Goal: Information Seeking & Learning: Learn about a topic

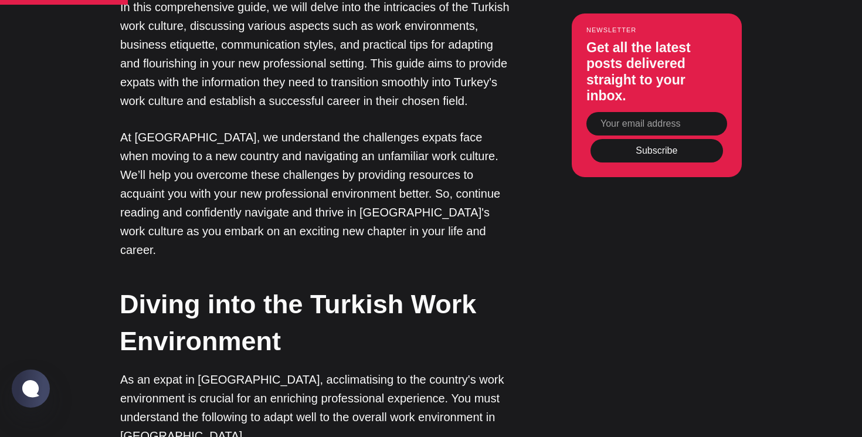
scroll to position [1065, 0]
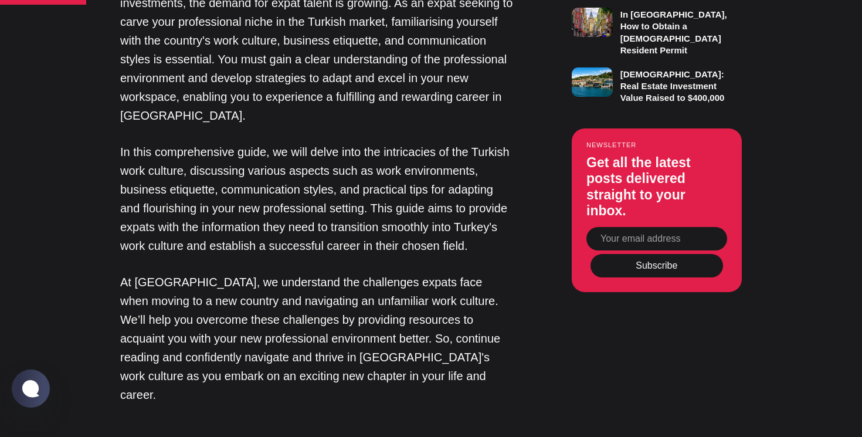
scroll to position [921, 0]
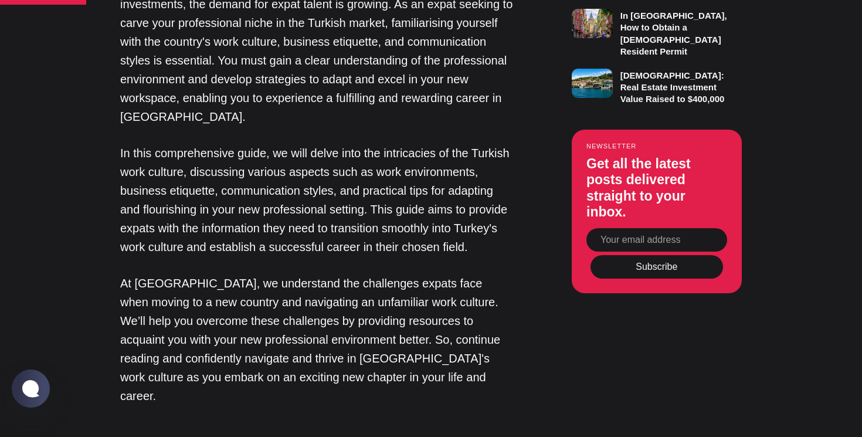
click at [158, 274] on p "At [GEOGRAPHIC_DATA], we understand the challenges expats face when moving to a…" at bounding box center [316, 339] width 393 height 131
click at [150, 239] on div at bounding box center [150, 239] width 0 height 0
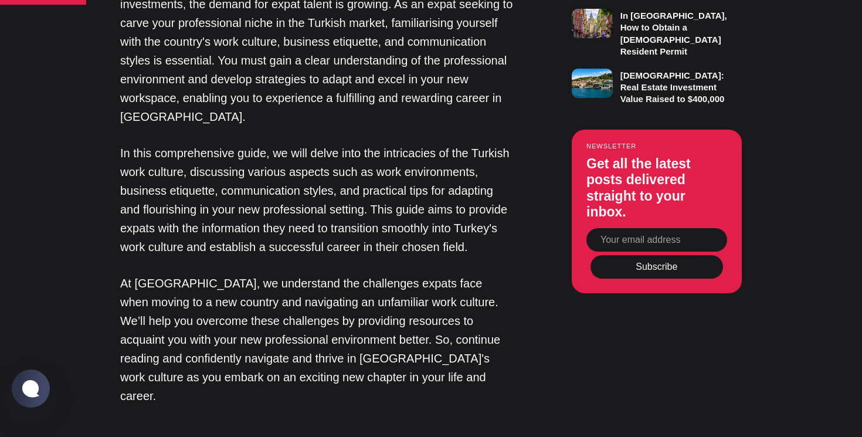
click at [323, 300] on p "At [GEOGRAPHIC_DATA], we understand the challenges expats face when moving to a…" at bounding box center [316, 339] width 393 height 131
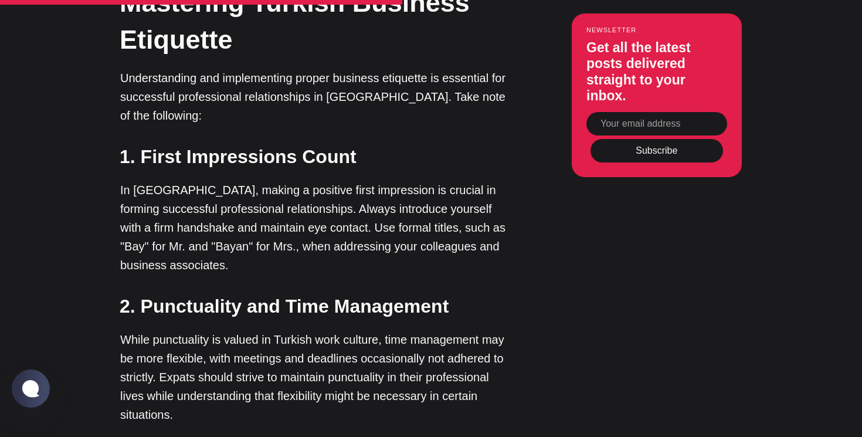
scroll to position [2023, 0]
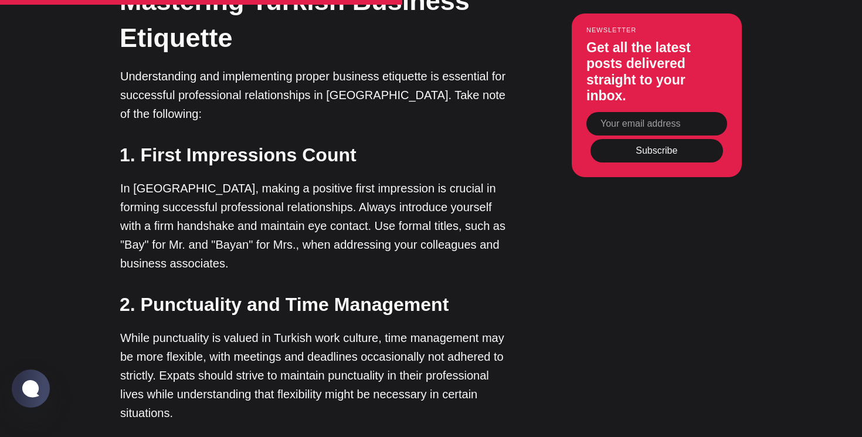
click at [393, 179] on p "In [GEOGRAPHIC_DATA], making a positive first impression is crucial in forming …" at bounding box center [316, 226] width 393 height 94
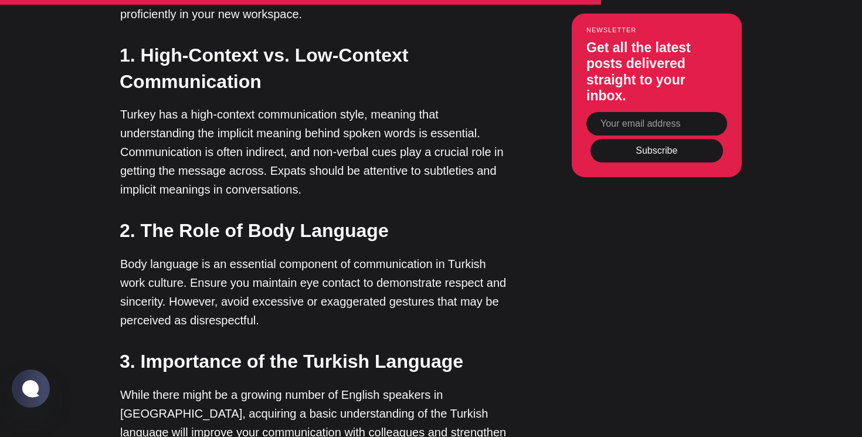
scroll to position [2828, 0]
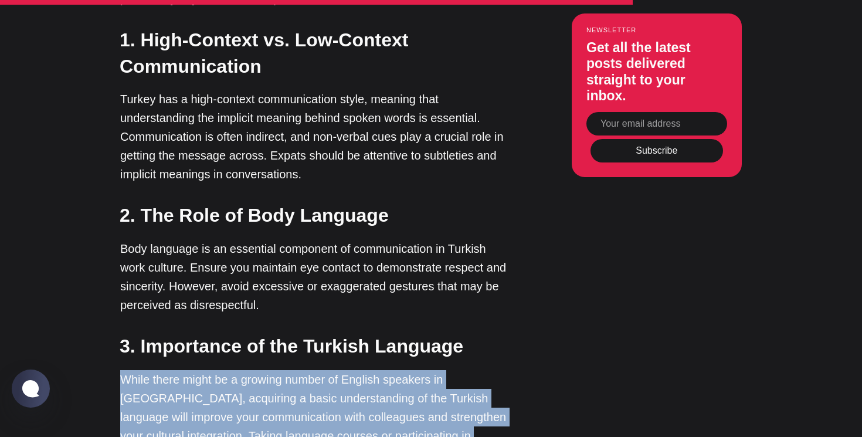
drag, startPoint x: 126, startPoint y: 208, endPoint x: 434, endPoint y: 281, distance: 316.9
click at [434, 370] on p "While there might be a growing number of English speakers in [GEOGRAPHIC_DATA],…" at bounding box center [316, 417] width 393 height 94
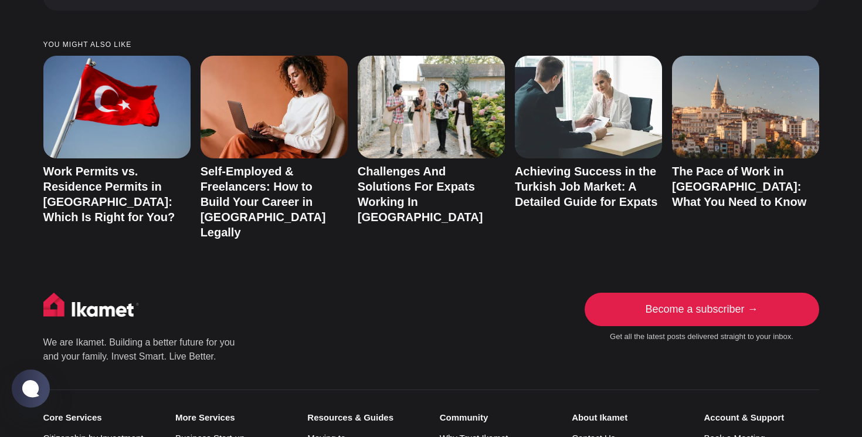
scroll to position [4492, 0]
